Goal: Task Accomplishment & Management: Complete application form

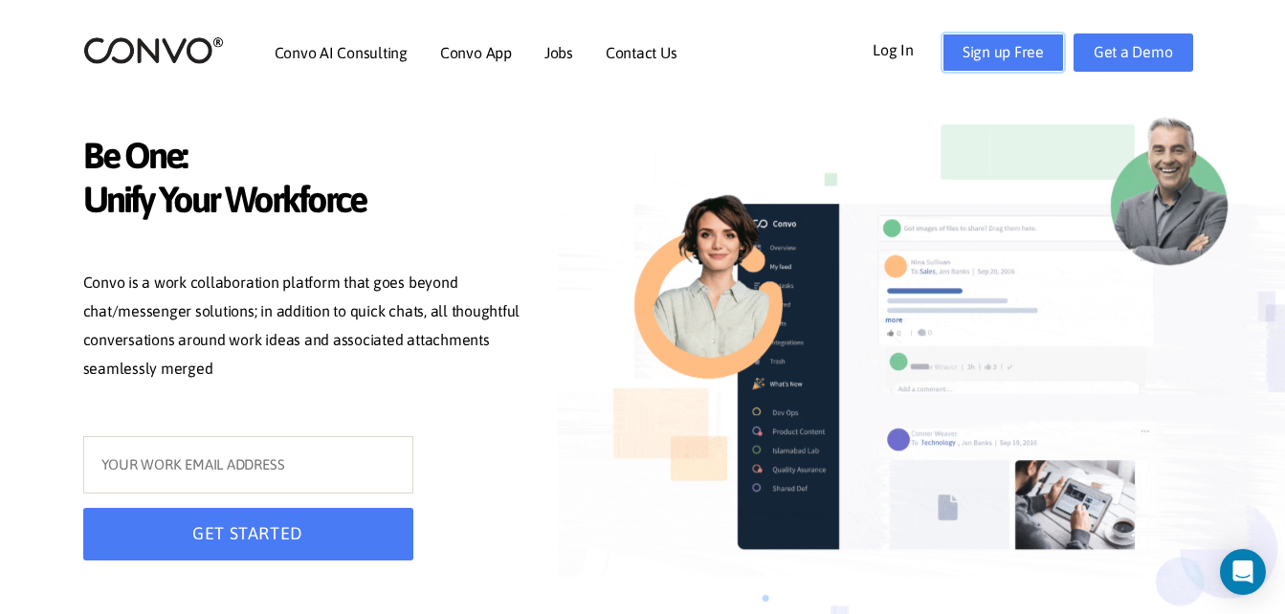
click at [969, 51] on link "Sign up Free" at bounding box center [1003, 52] width 122 height 38
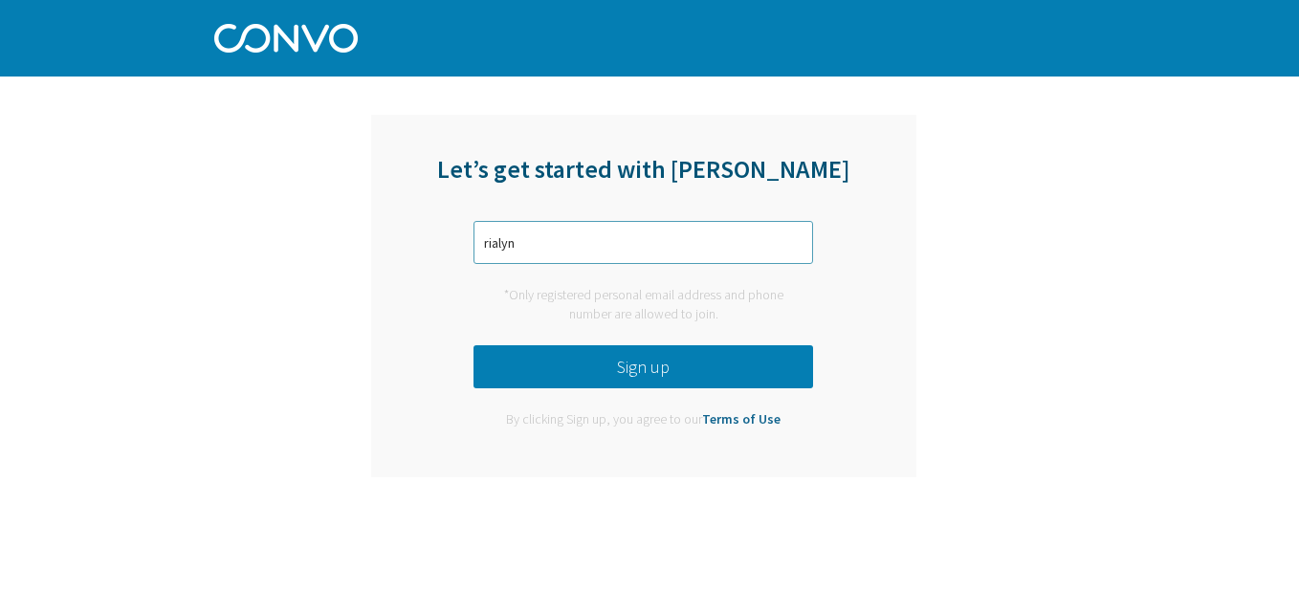
type input "rialyn"
